Goal: Find contact information: Find contact information

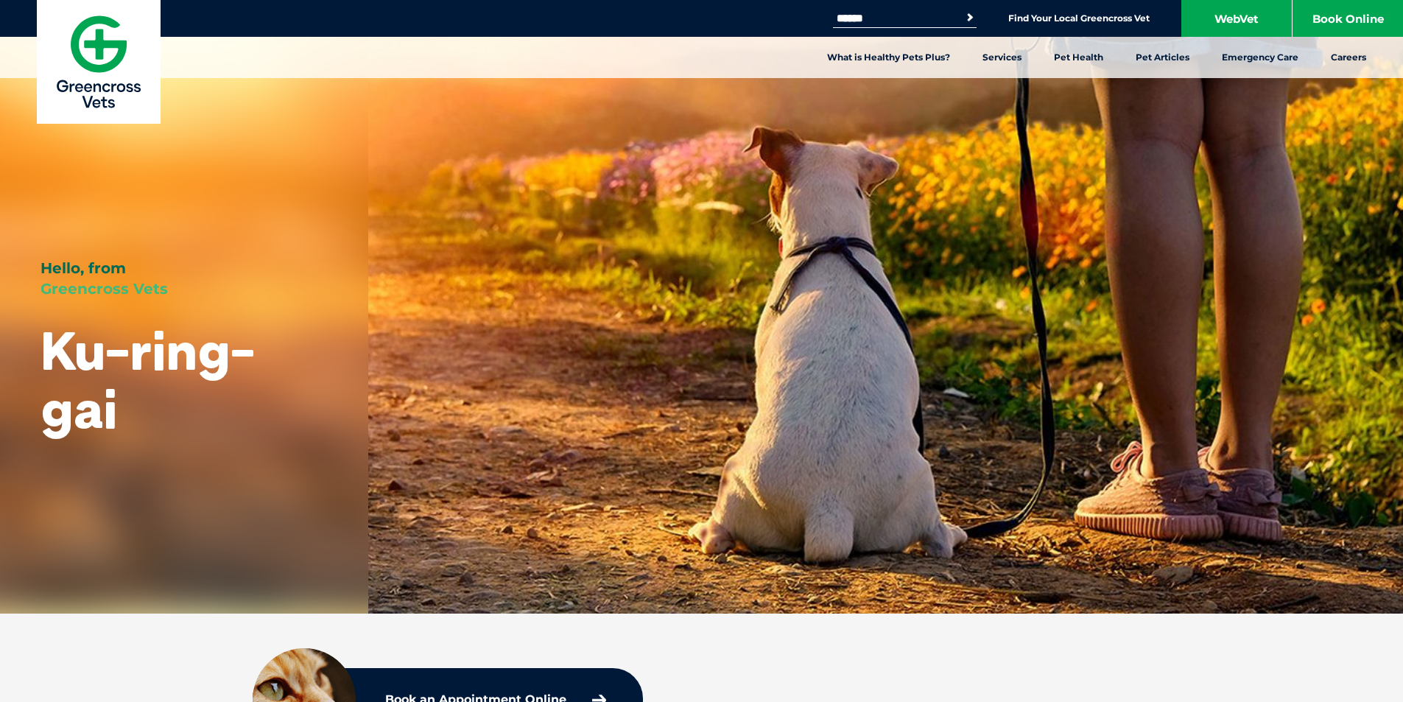
click at [37, 0] on link "Greencross Vets" at bounding box center [99, 62] width 124 height 124
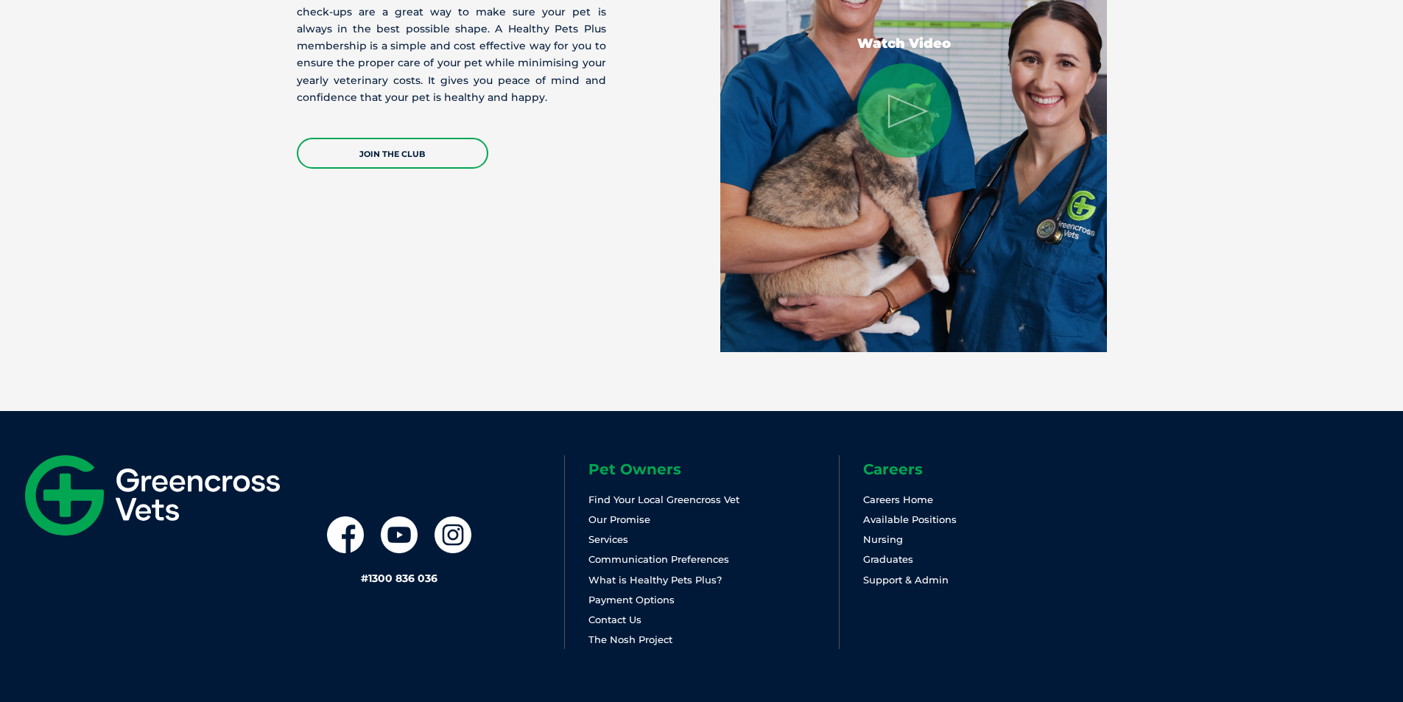
scroll to position [3045, 0]
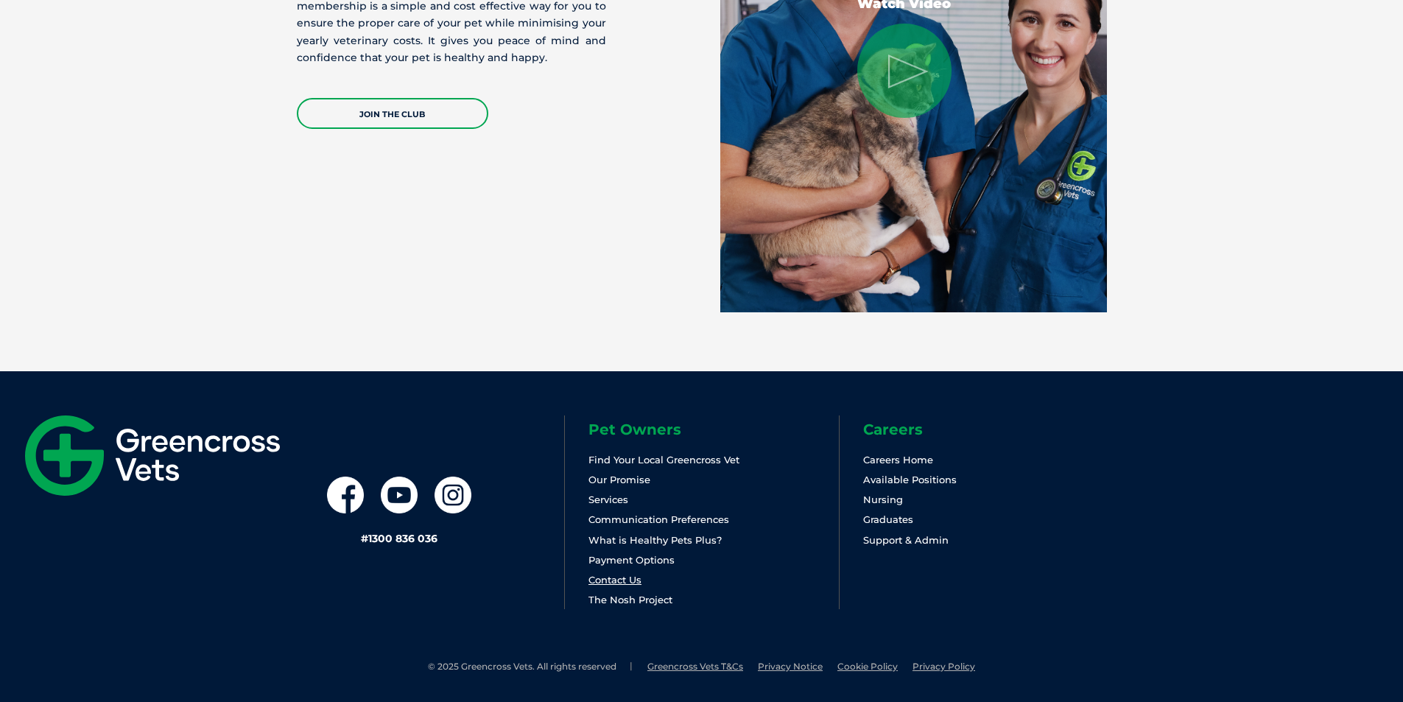
click at [626, 583] on link "Contact Us" at bounding box center [615, 580] width 53 height 12
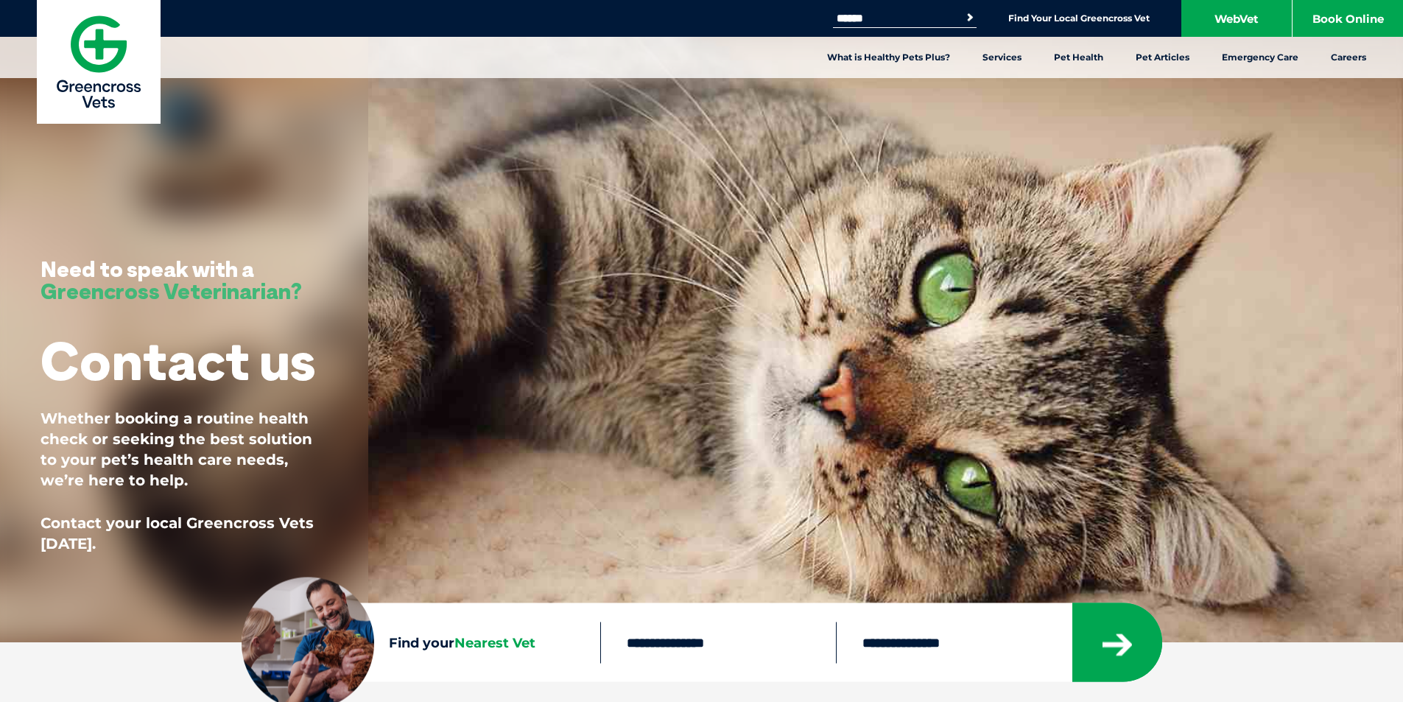
click at [642, 639] on input "text" at bounding box center [718, 642] width 236 height 41
type input "****"
click at [1072, 603] on button "submit" at bounding box center [1117, 642] width 90 height 79
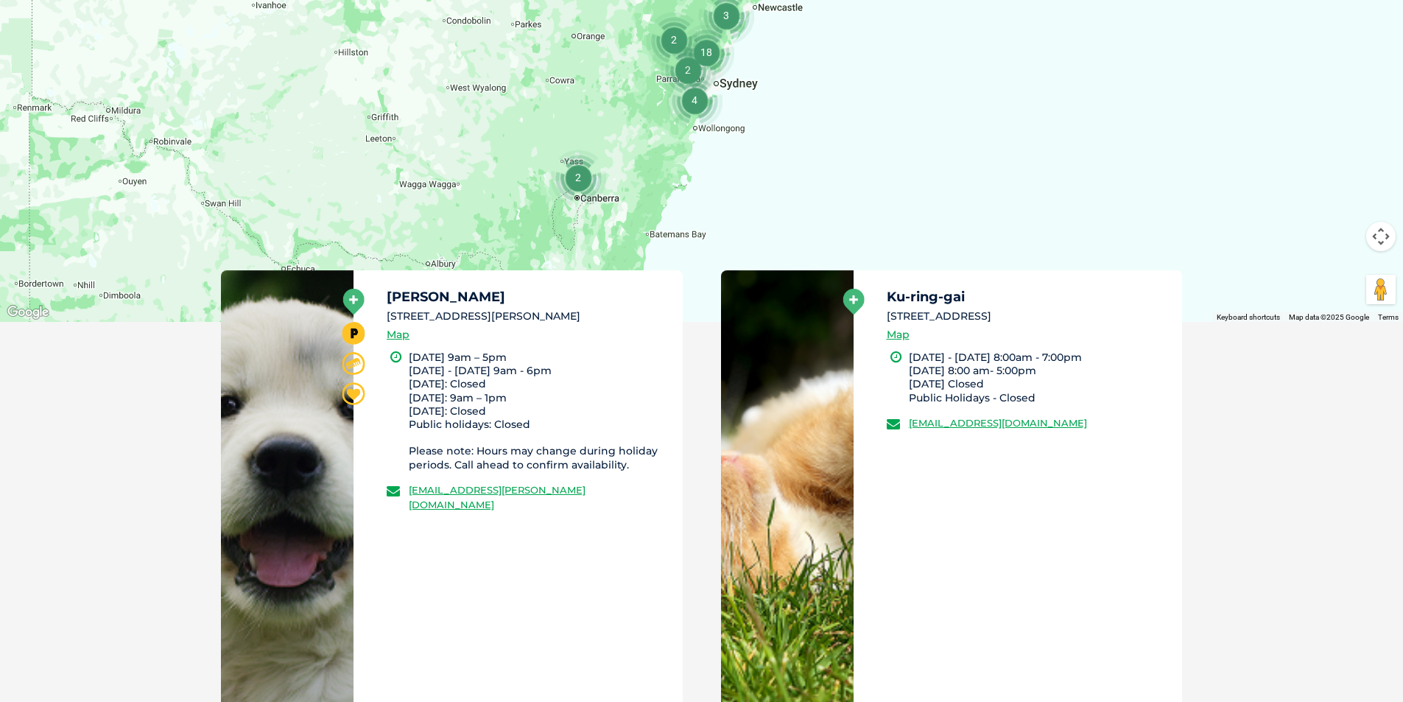
scroll to position [706, 0]
